Goal: Task Accomplishment & Management: Manage account settings

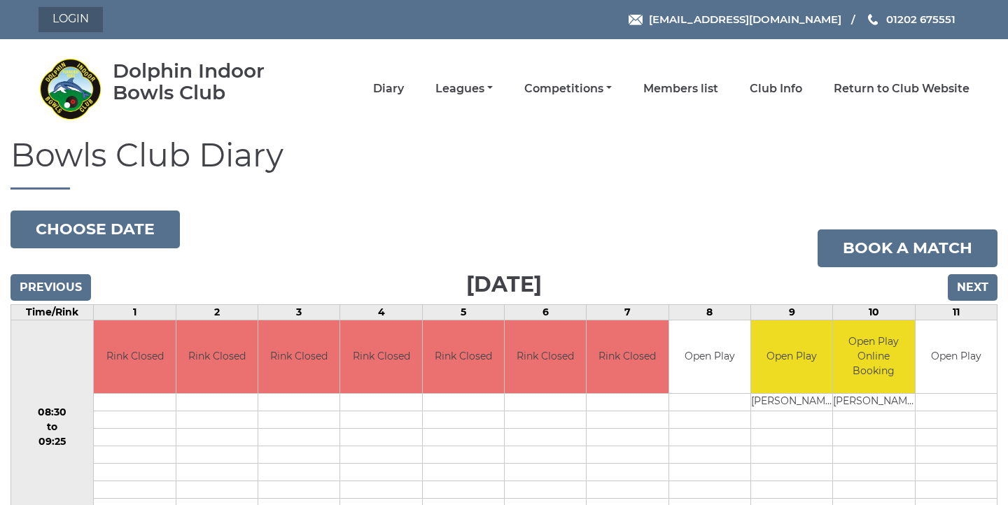
click at [78, 13] on link "Login" at bounding box center [70, 19] width 64 height 25
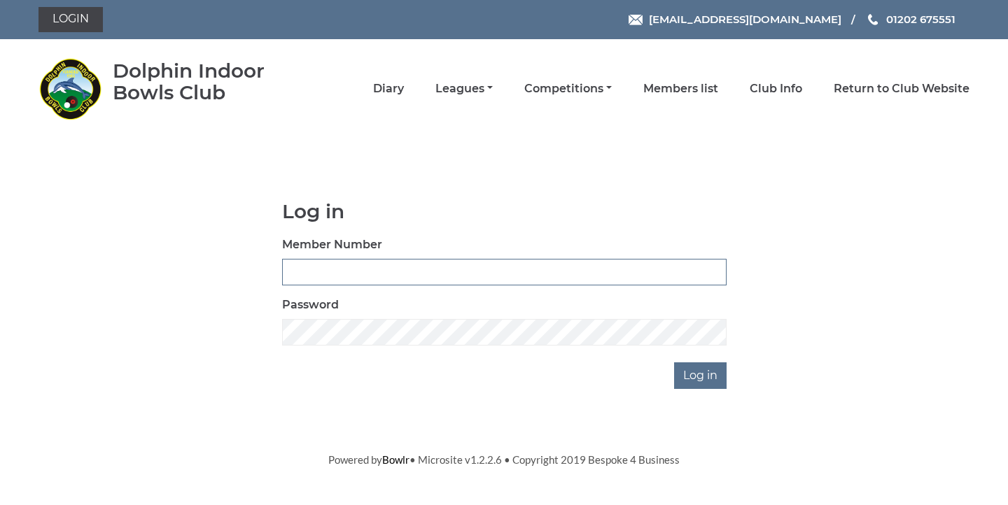
type input "0000"
click at [87, 94] on img at bounding box center [69, 88] width 63 height 63
